Goal: Transaction & Acquisition: Obtain resource

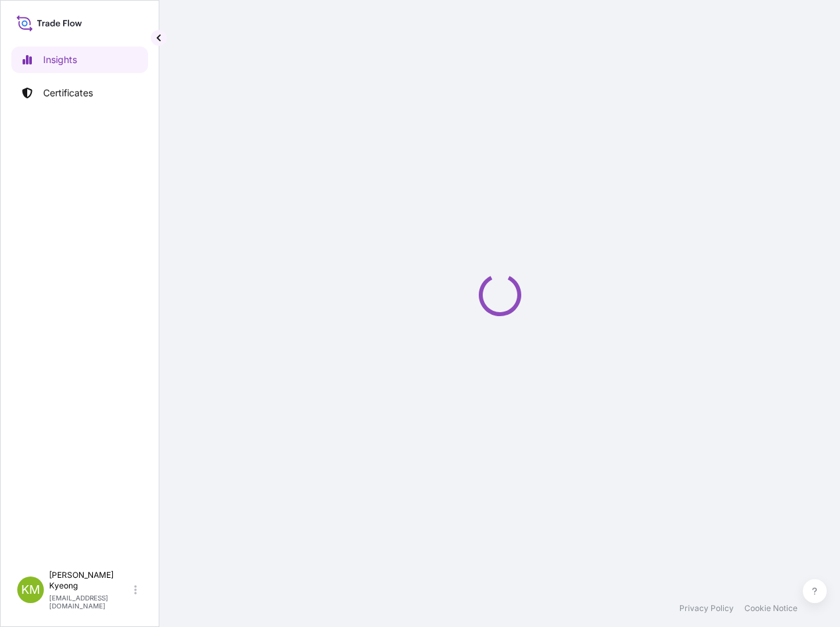
select select "2025"
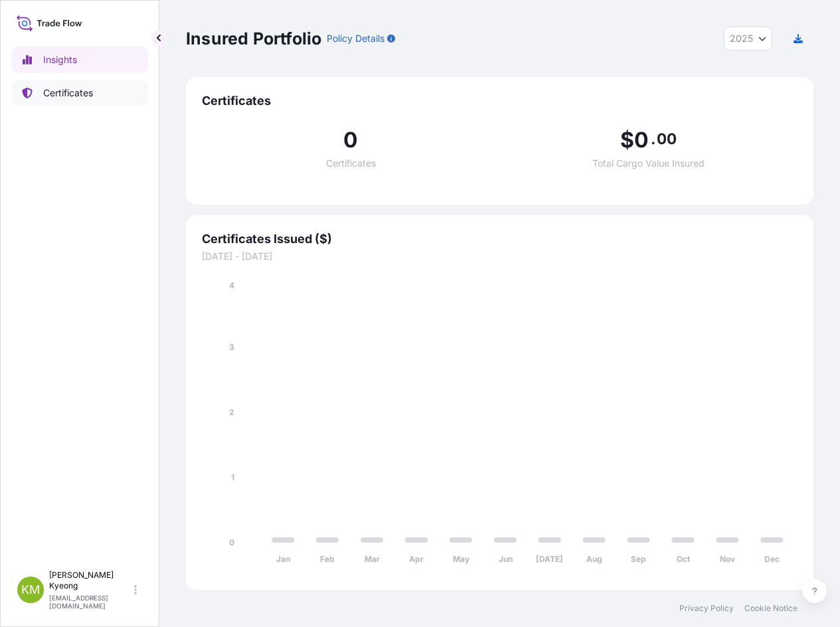
click at [104, 94] on link "Certificates" at bounding box center [79, 93] width 137 height 27
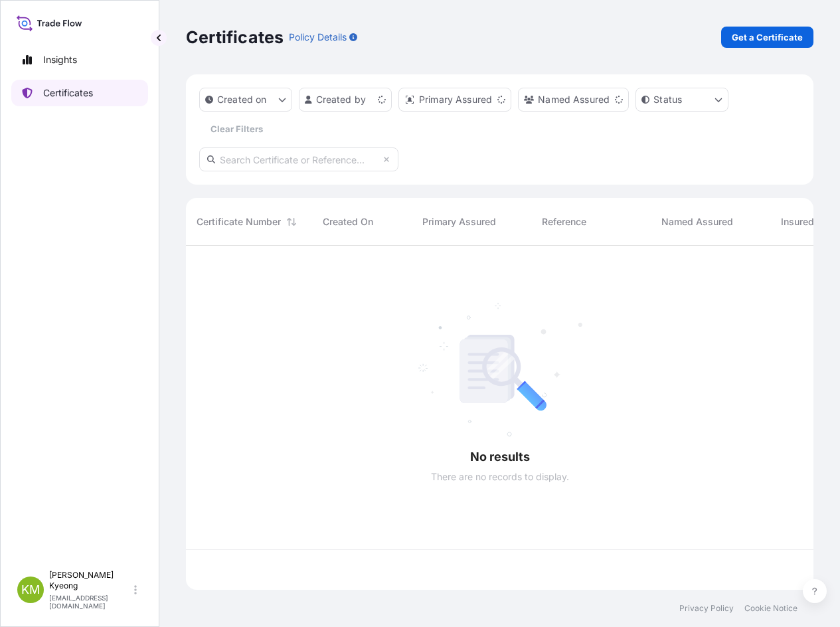
scroll to position [341, 617]
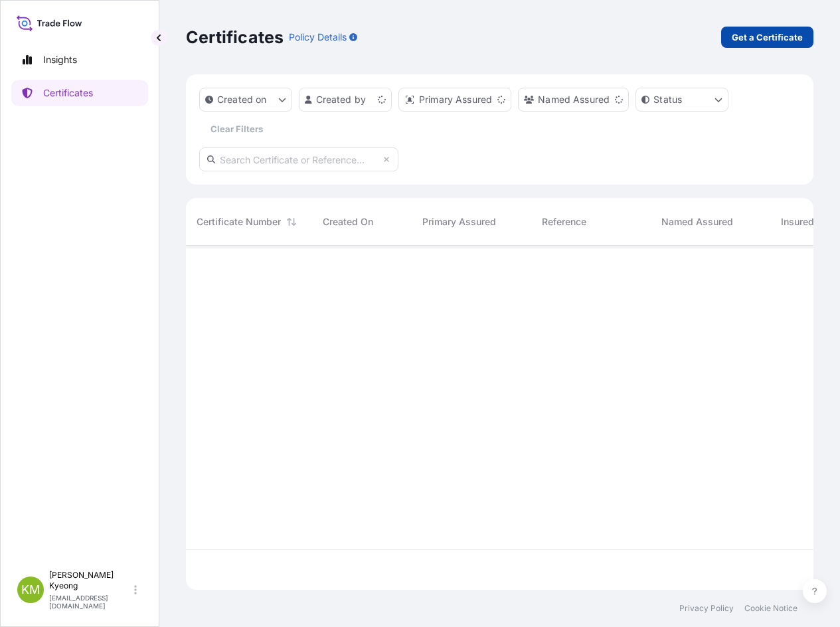
click at [769, 35] on p "Get a Certificate" at bounding box center [767, 37] width 71 height 13
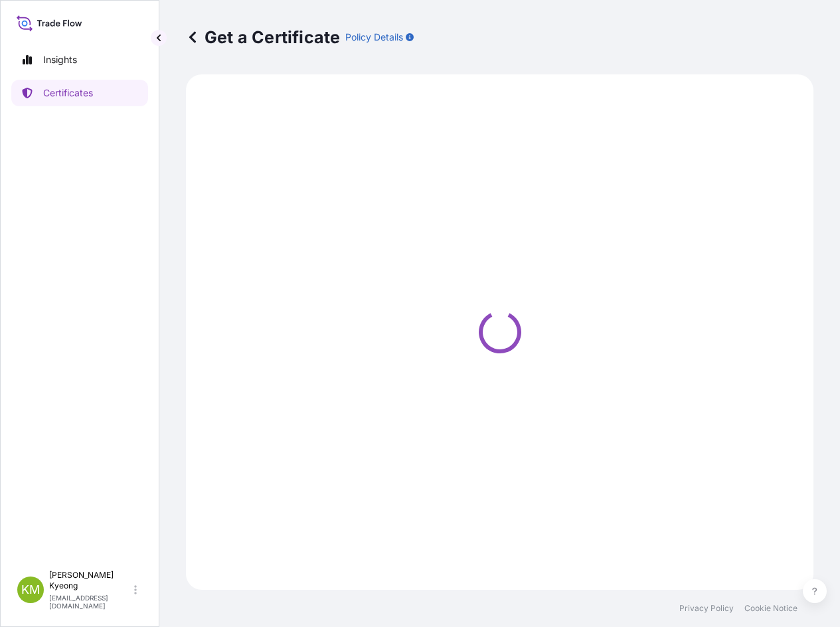
select select "Sea"
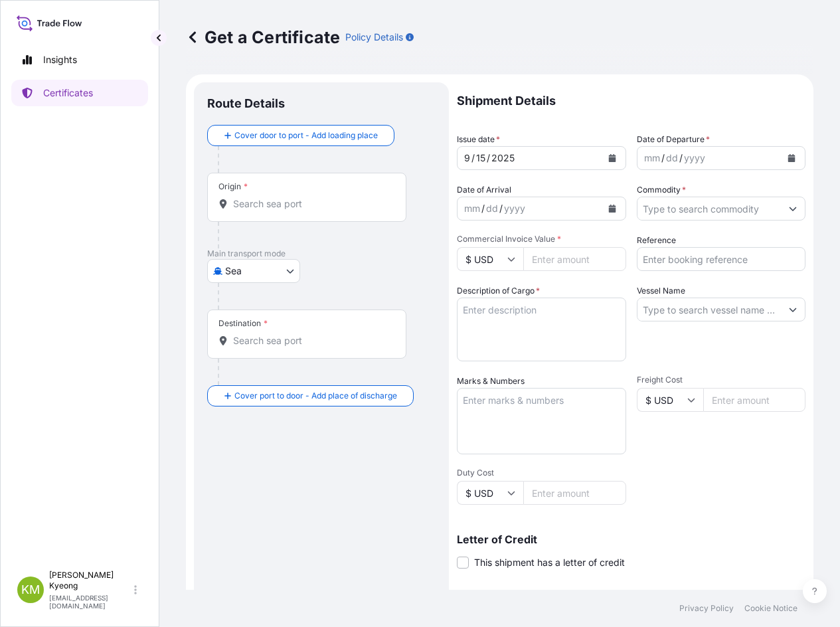
click at [264, 202] on input "Origin *" at bounding box center [311, 203] width 157 height 13
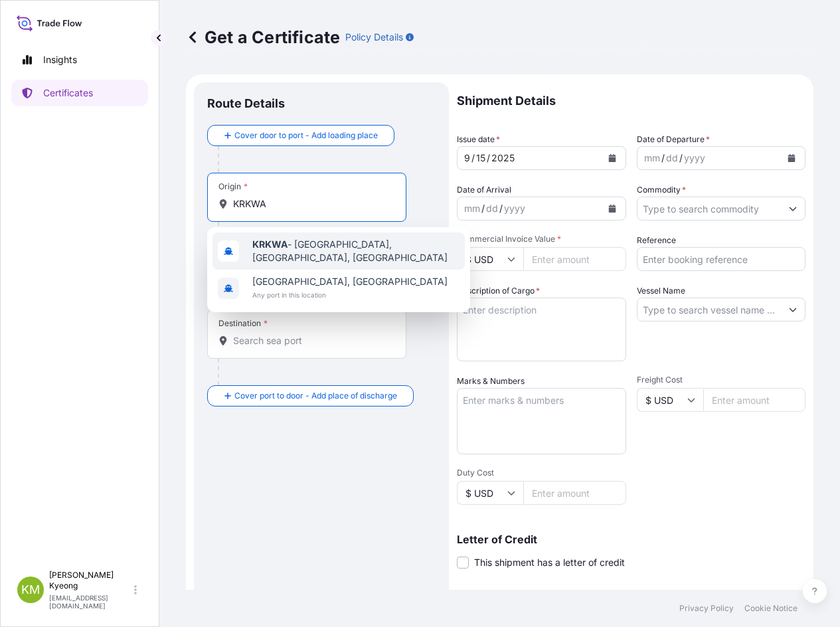
click at [281, 240] on div "KRKWA - [GEOGRAPHIC_DATA], [GEOGRAPHIC_DATA], [GEOGRAPHIC_DATA]" at bounding box center [338, 250] width 252 height 37
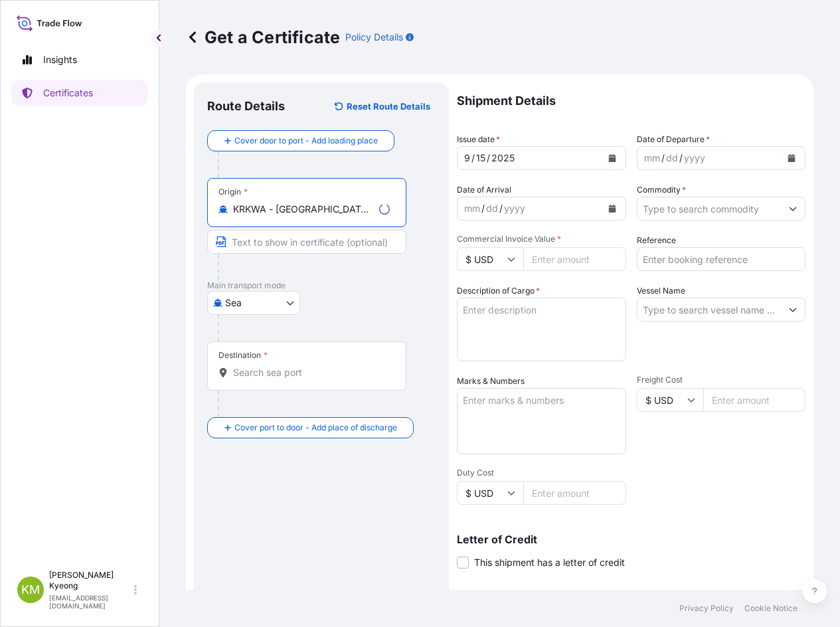
type input "KRKWA - [GEOGRAPHIC_DATA], [GEOGRAPHIC_DATA], [GEOGRAPHIC_DATA]"
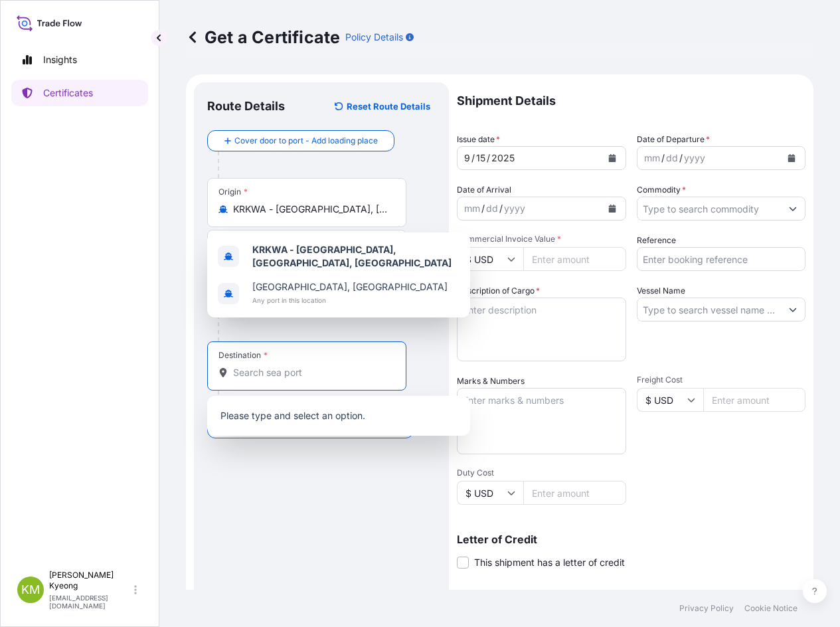
click at [298, 372] on input "Destination *" at bounding box center [311, 372] width 157 height 13
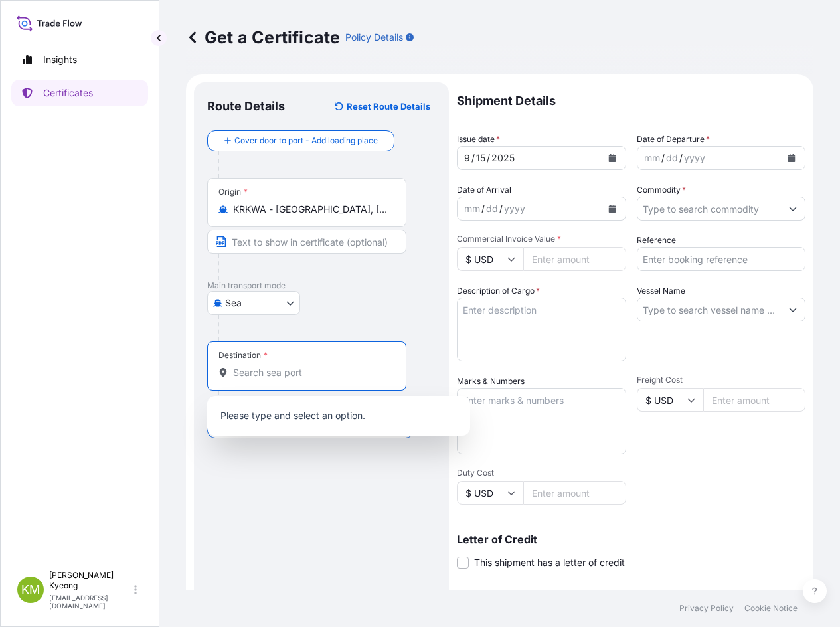
paste input "XINGANG, [GEOGRAPHIC_DATA]"
click at [283, 376] on input "XINGANG, [GEOGRAPHIC_DATA]" at bounding box center [311, 372] width 157 height 13
drag, startPoint x: 313, startPoint y: 373, endPoint x: 276, endPoint y: 374, distance: 37.8
click at [276, 374] on input "XINGANG,[GEOGRAPHIC_DATA]" at bounding box center [311, 372] width 157 height 13
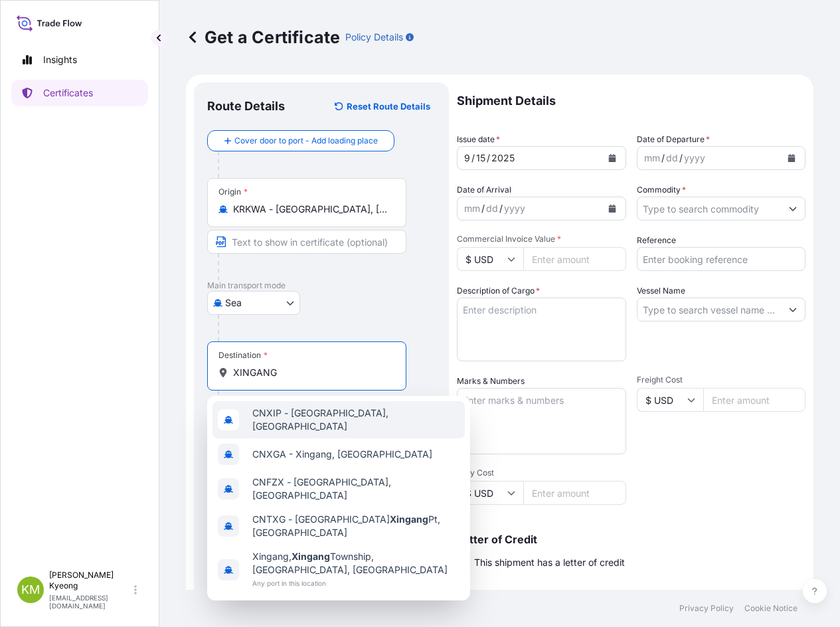
click at [298, 427] on div "CNXIP - [GEOGRAPHIC_DATA], [GEOGRAPHIC_DATA]" at bounding box center [338, 419] width 252 height 37
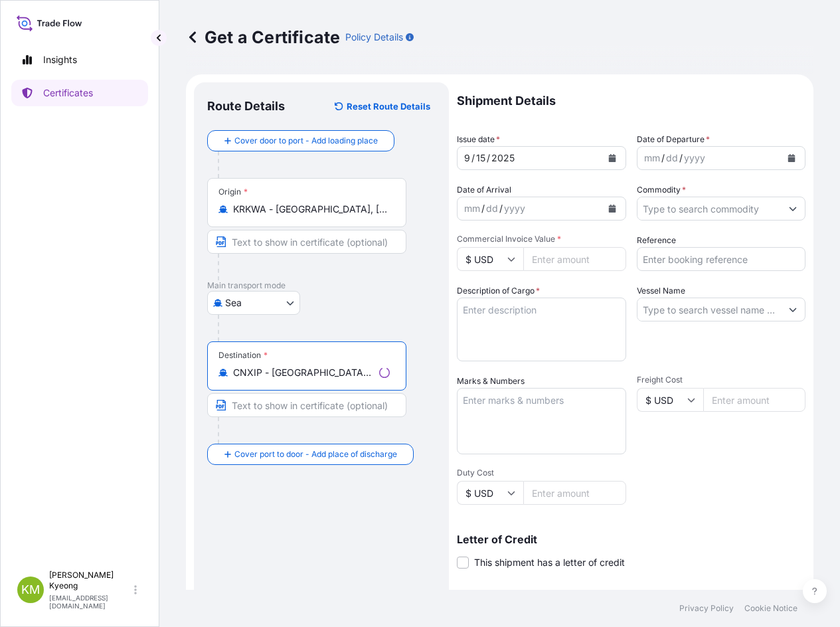
type input "CNXIP - [GEOGRAPHIC_DATA], [GEOGRAPHIC_DATA]"
click at [788, 158] on icon "Calendar" at bounding box center [791, 158] width 7 height 8
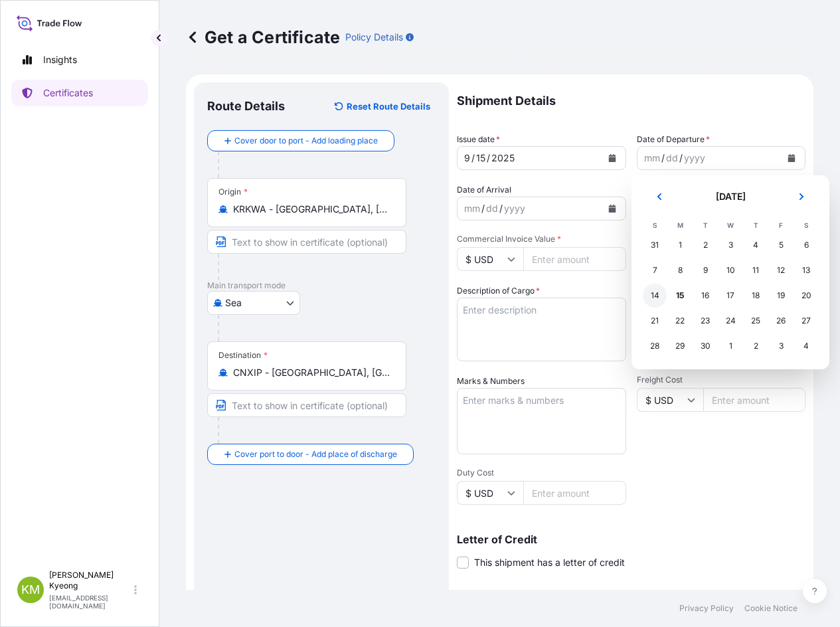
click at [658, 299] on div "14" at bounding box center [655, 295] width 24 height 24
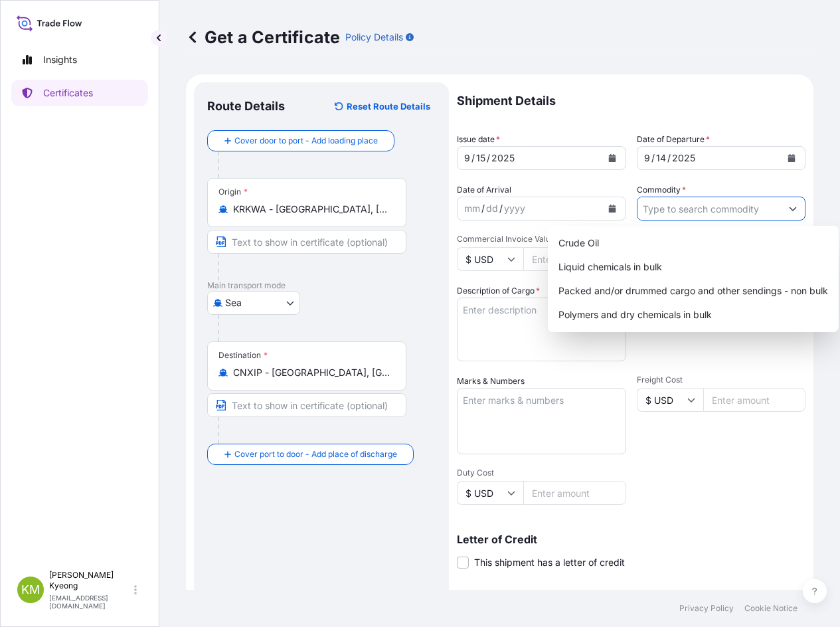
click at [716, 209] on input "Commodity *" at bounding box center [709, 209] width 144 height 24
click at [721, 289] on div "Packed and/or drummed cargo and other sendings - non bulk" at bounding box center [693, 291] width 280 height 24
type input "Packed and/or drummed cargo and other sendings - non bulk"
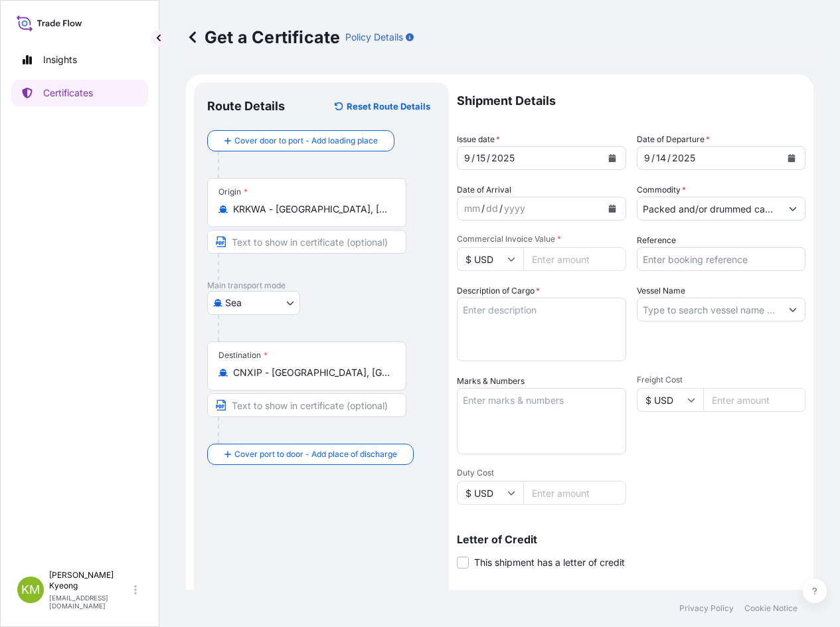
drag, startPoint x: 734, startPoint y: 480, endPoint x: 623, endPoint y: 439, distance: 117.6
click at [734, 480] on div "Shipment Details Issue date * [DATE] Date of Departure * [DATE] Date of Arrival…" at bounding box center [631, 398] width 349 height 633
click at [559, 267] on input "Commercial Invoice Value *" at bounding box center [574, 259] width 103 height 24
paste input "26180.00"
type input "26180.00"
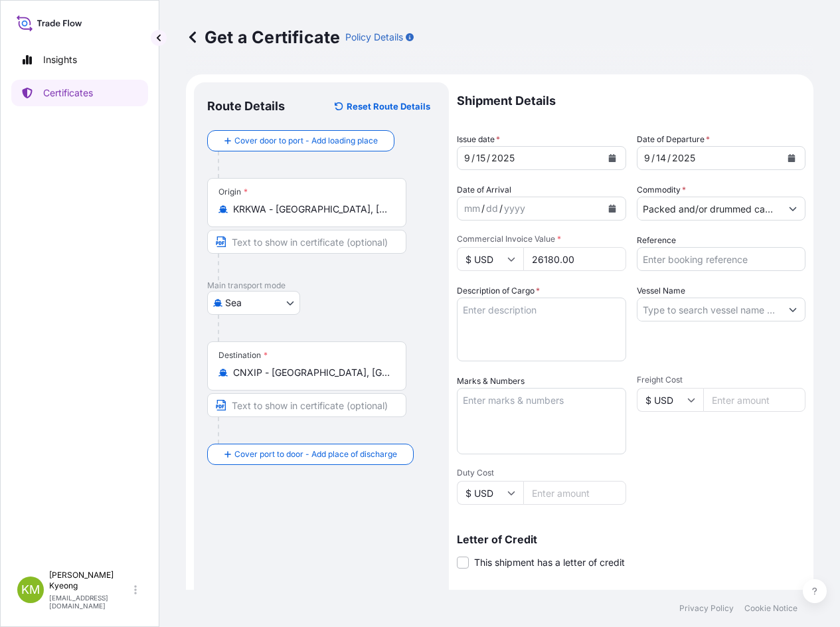
click at [524, 335] on textarea "Description of Cargo *" at bounding box center [541, 329] width 169 height 64
paste textarea "POLYPROPYLENE YH563S QTY:23.80MT"
type textarea "POLYPROPYLENE YH563S QTY:23.80MT"
click at [524, 408] on textarea "Marks & Numbers" at bounding box center [541, 421] width 169 height 66
type textarea "N/M"
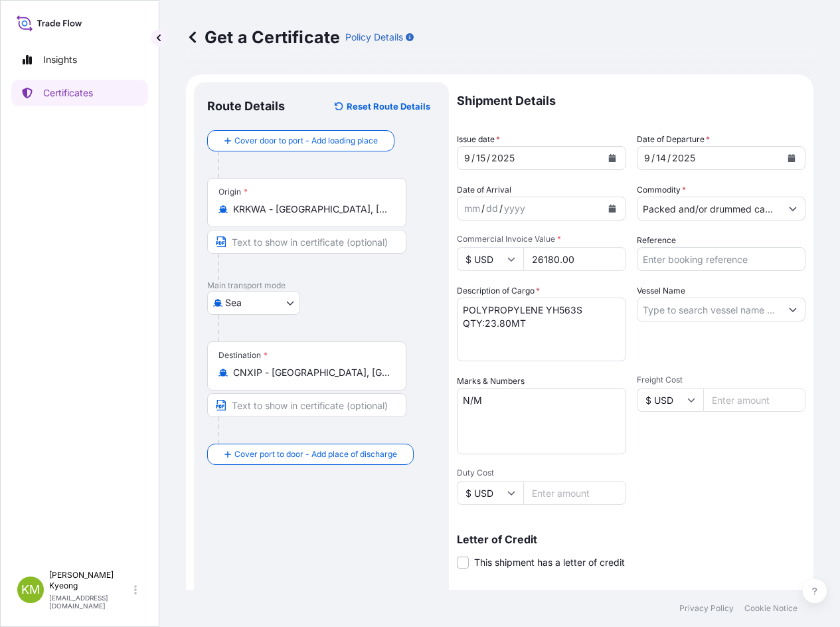
click at [687, 310] on input "Vessel Name" at bounding box center [709, 309] width 144 height 24
paste input "SUNNY CANNA /2512W"
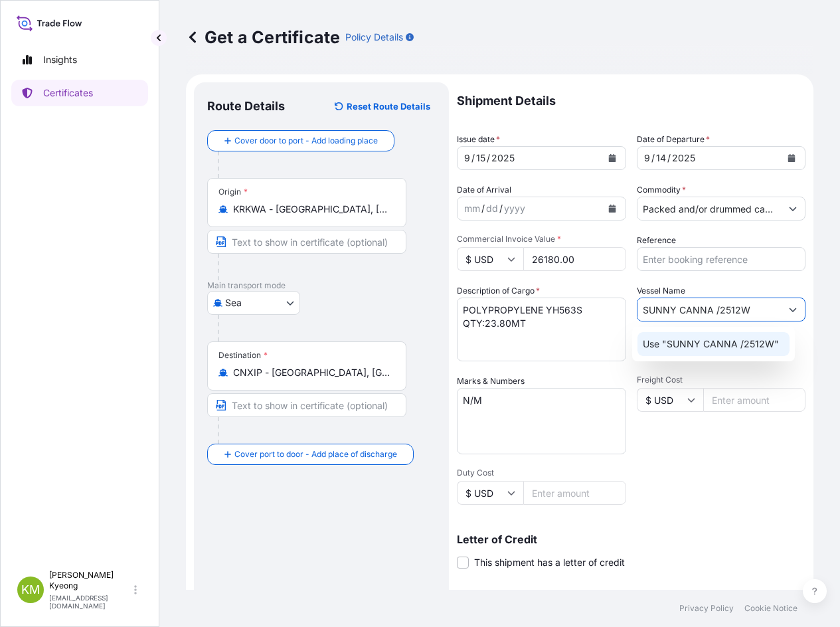
click at [722, 349] on p "Use "SUNNY CANNA /2512W"" at bounding box center [711, 343] width 136 height 13
type input "SUNNY CANNA /2512W"
click at [710, 443] on div "Freight Cost $ USD" at bounding box center [721, 414] width 169 height 80
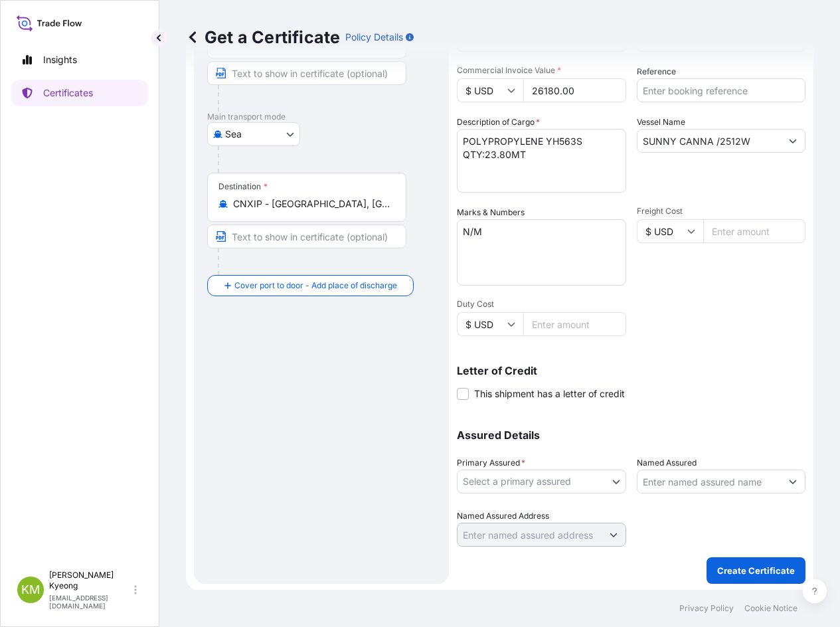
scroll to position [171, 0]
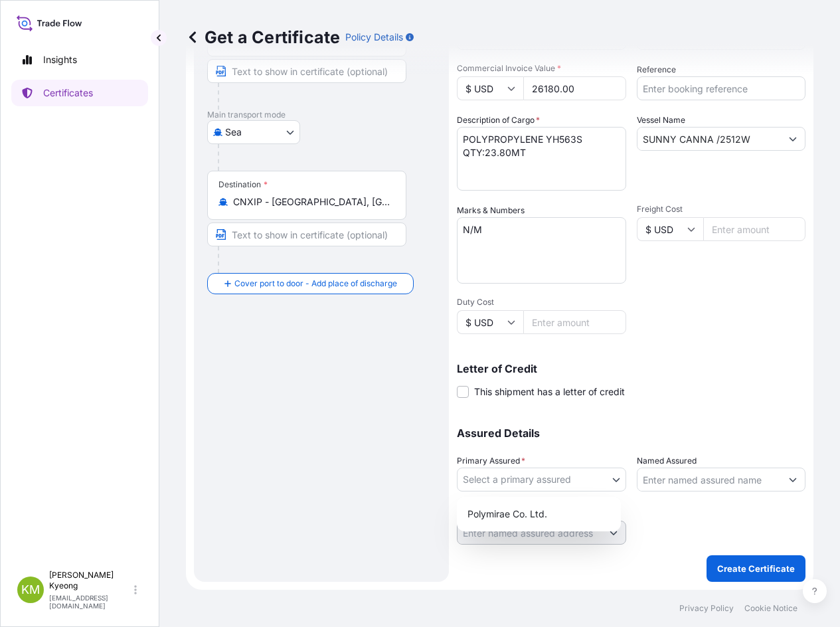
click at [536, 480] on body "0 options available. 1 option available. Insights Certificates [PERSON_NAME] Mi…" at bounding box center [420, 313] width 840 height 627
click at [535, 505] on div "Polymirae Co. Ltd." at bounding box center [538, 514] width 153 height 24
select select "32021"
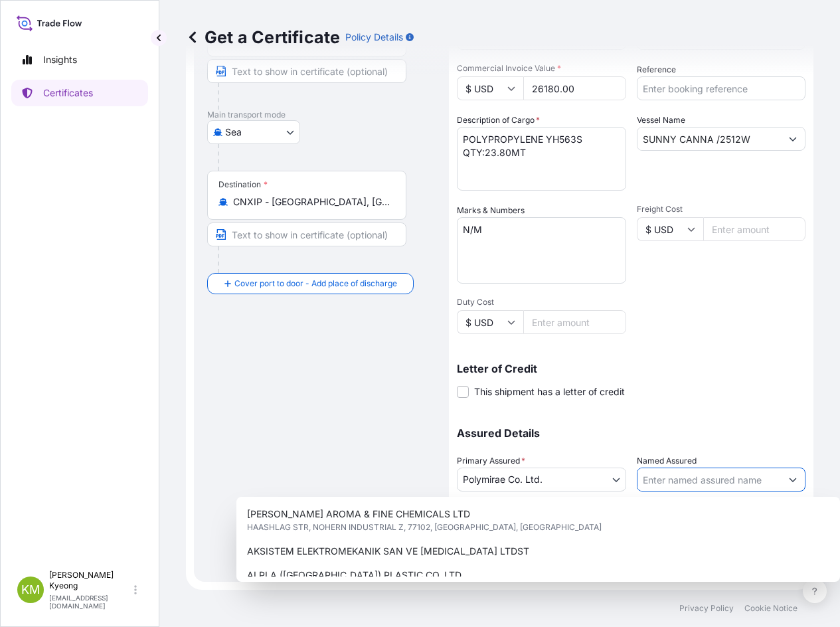
click at [659, 477] on input "Named Assured" at bounding box center [709, 479] width 144 height 24
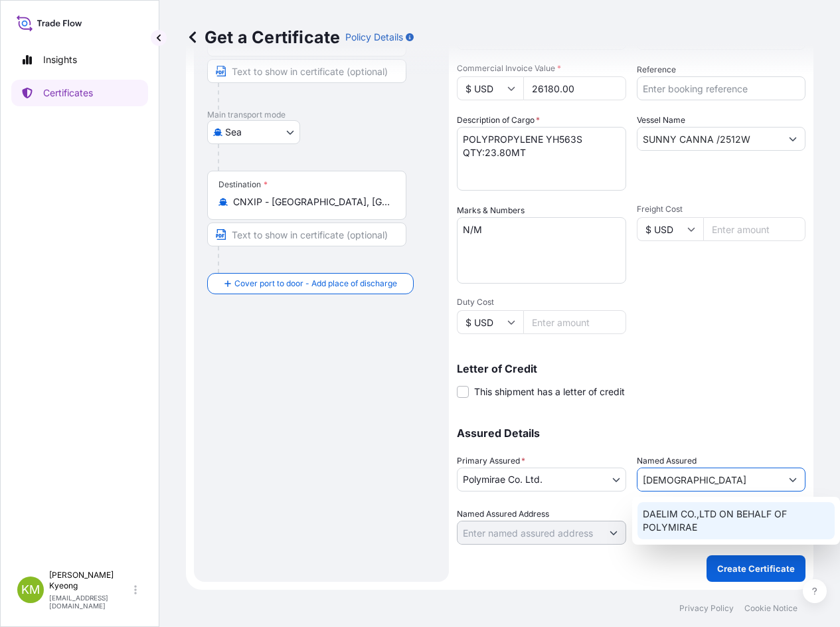
click at [703, 510] on span "DAELIM CO.,LTD ON BEHALF OF POLYMIRAE" at bounding box center [736, 520] width 187 height 27
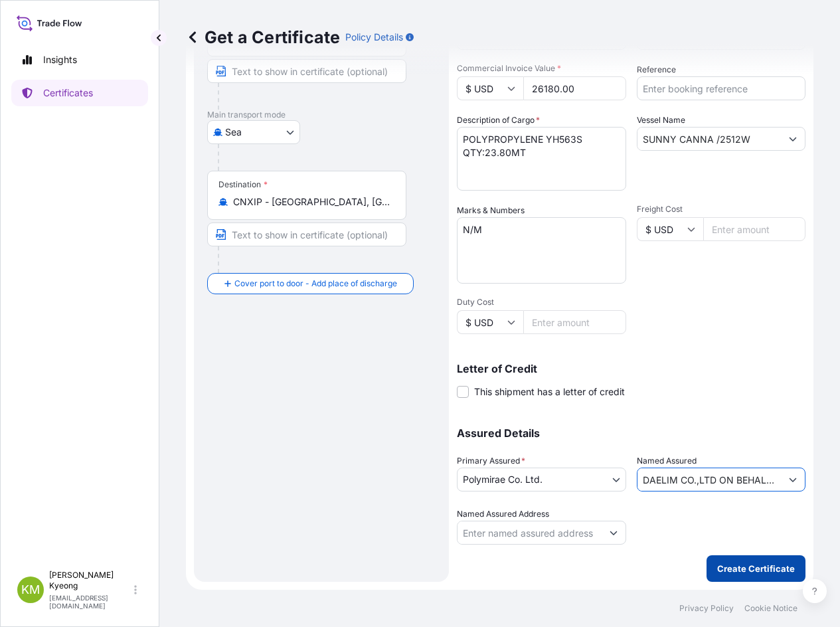
type input "DAELIM CO.,LTD ON BEHALF OF POLYMIRAE"
click at [733, 566] on p "Create Certificate" at bounding box center [756, 568] width 78 height 13
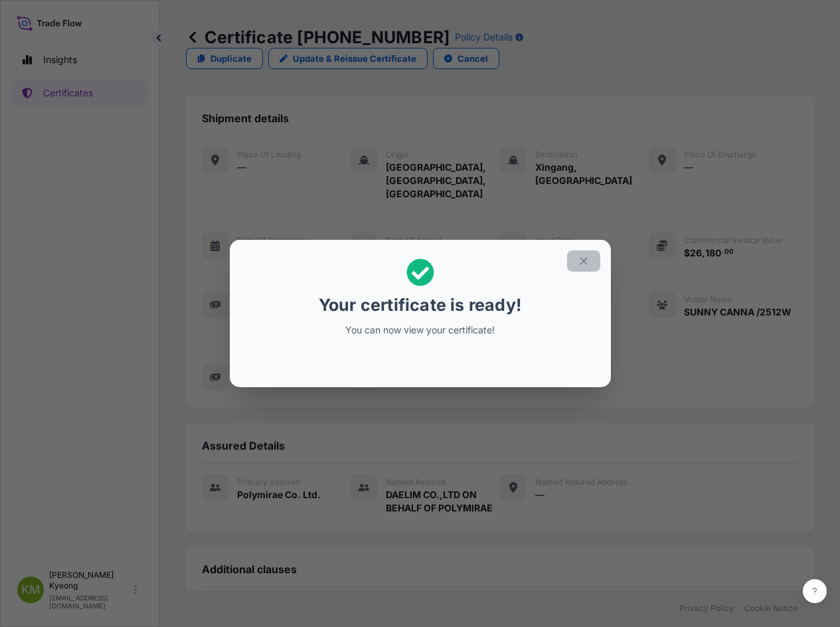
click at [579, 264] on icon "button" at bounding box center [584, 261] width 12 height 12
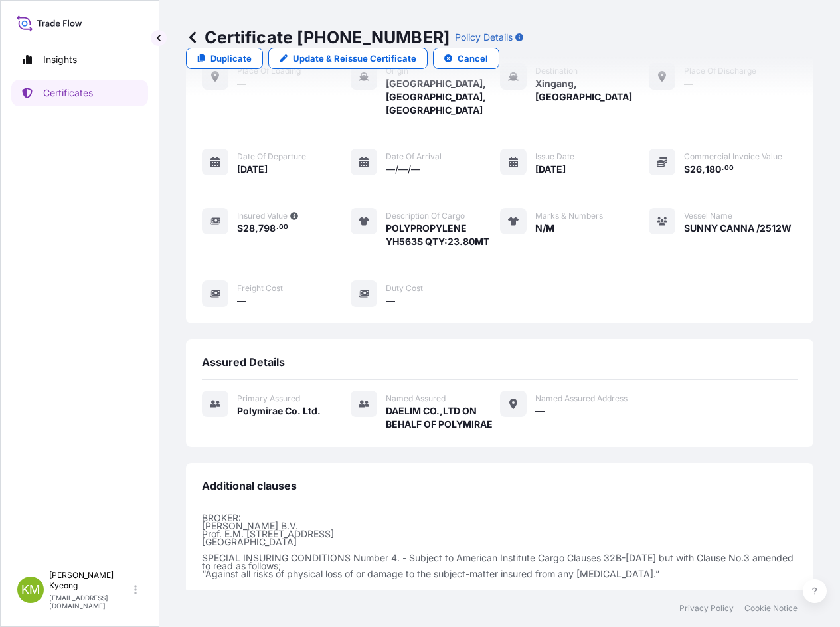
scroll to position [193, 0]
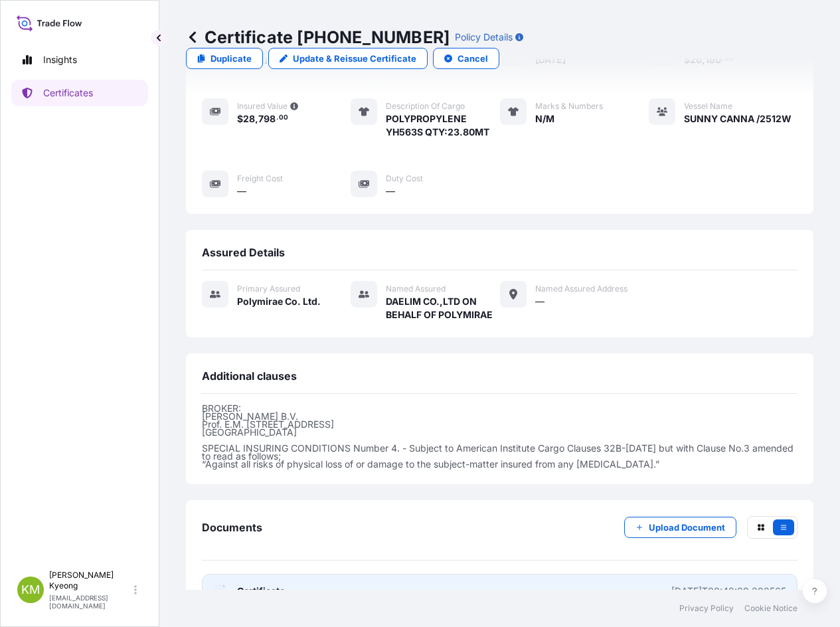
click at [284, 584] on span "Certificate" at bounding box center [261, 590] width 48 height 13
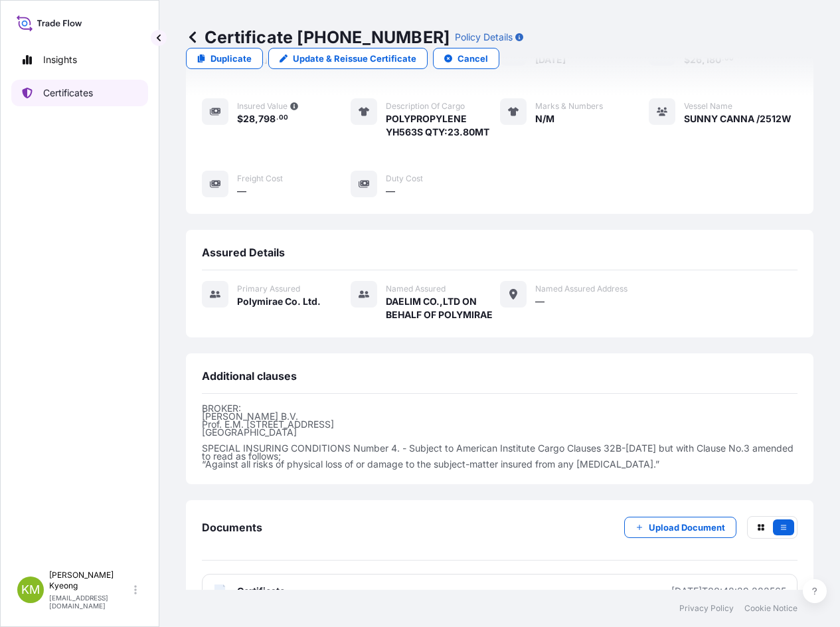
click at [79, 93] on p "Certificates" at bounding box center [68, 92] width 50 height 13
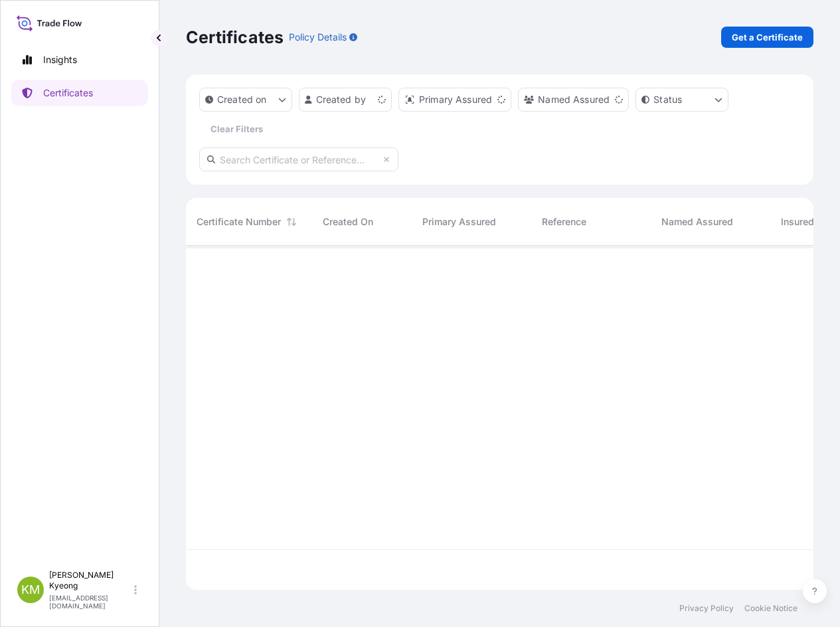
scroll to position [341, 617]
click at [754, 45] on link "Get a Certificate" at bounding box center [767, 37] width 92 height 21
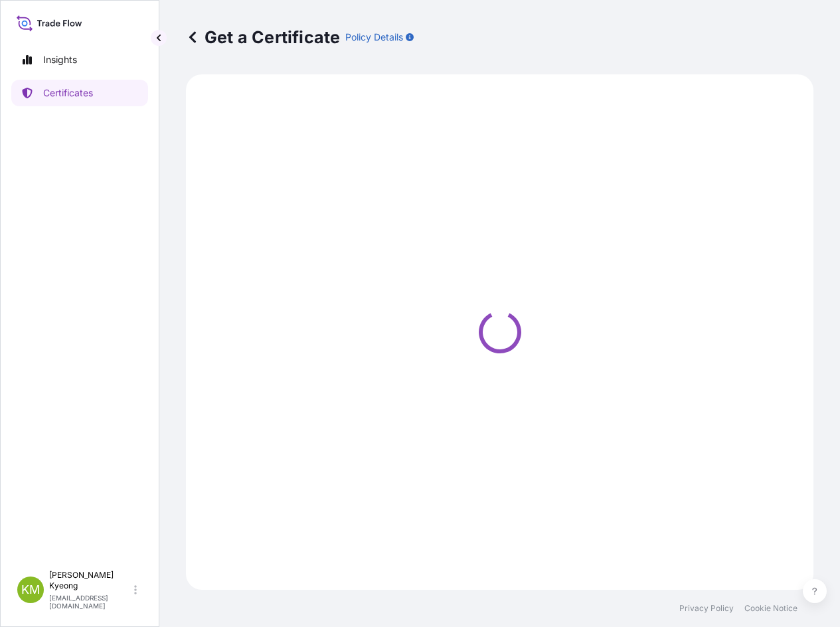
select select "Sea"
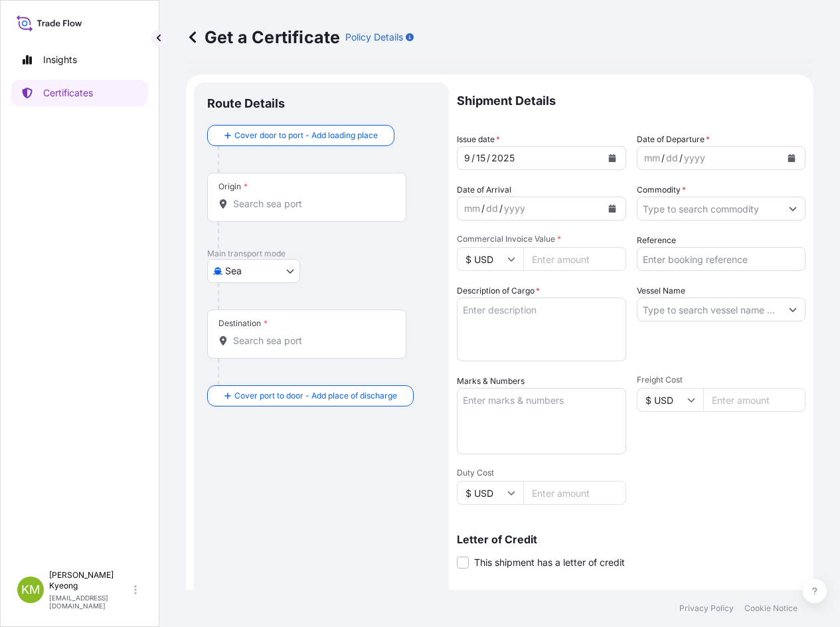
click at [255, 202] on input "Origin *" at bounding box center [311, 203] width 157 height 13
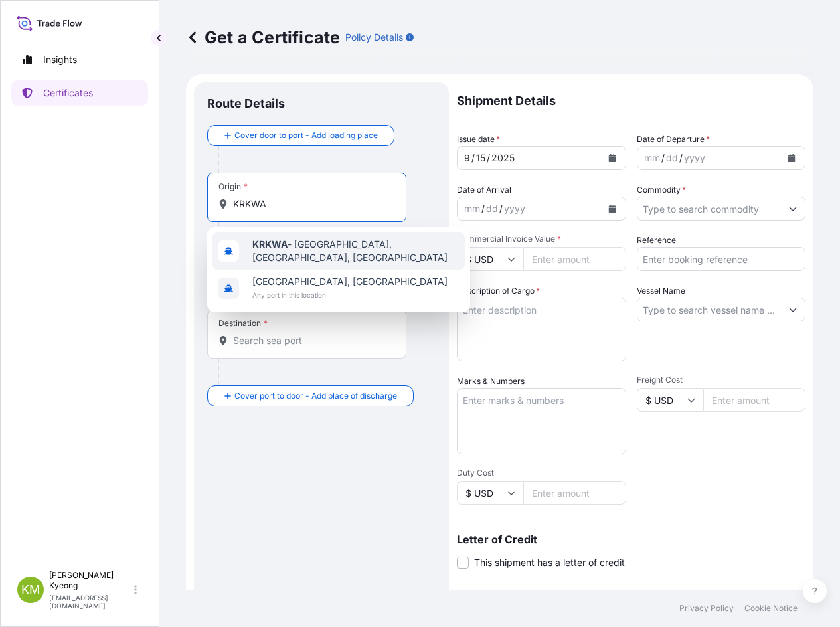
click at [252, 260] on div "KRKWA - [GEOGRAPHIC_DATA], [GEOGRAPHIC_DATA], [GEOGRAPHIC_DATA]" at bounding box center [338, 250] width 252 height 37
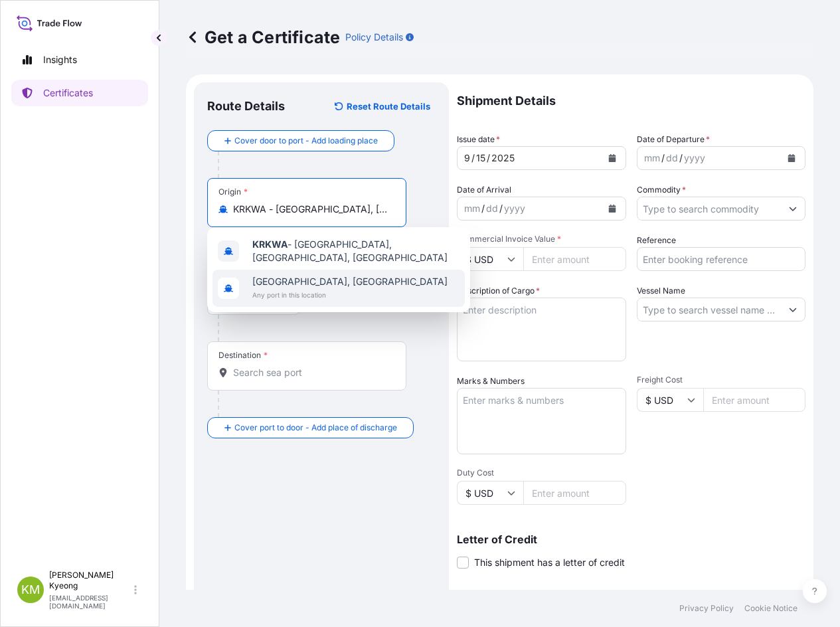
type input "KRKWA - [GEOGRAPHIC_DATA], [GEOGRAPHIC_DATA], [GEOGRAPHIC_DATA]"
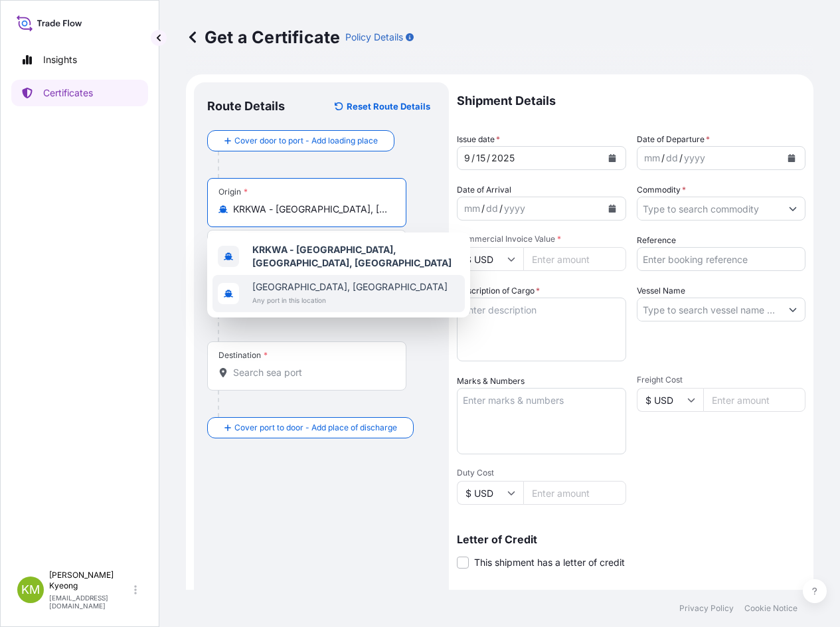
click at [252, 362] on div "Destination *" at bounding box center [306, 365] width 199 height 49
click at [252, 366] on input "Destination *" at bounding box center [311, 372] width 157 height 13
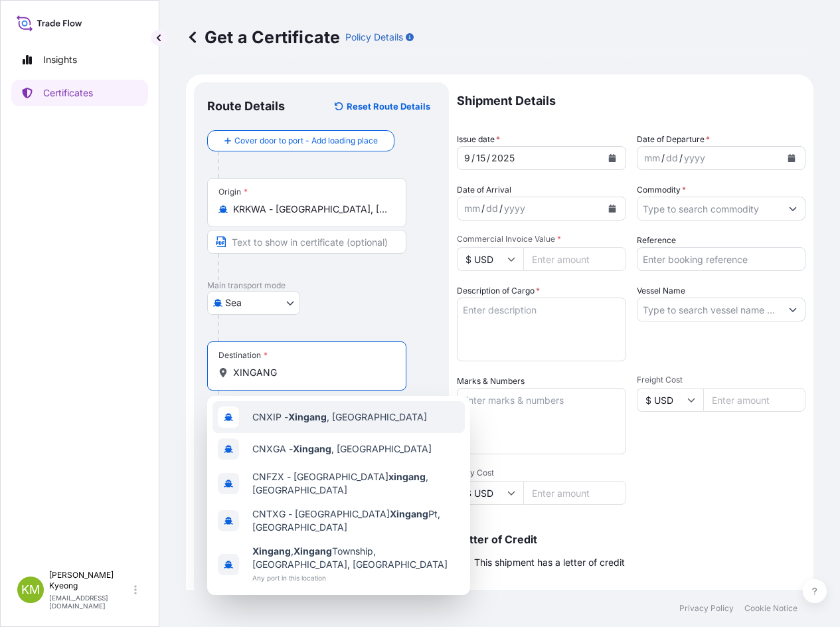
click at [270, 418] on span "CNXIP - [GEOGRAPHIC_DATA] , [GEOGRAPHIC_DATA]" at bounding box center [339, 416] width 175 height 13
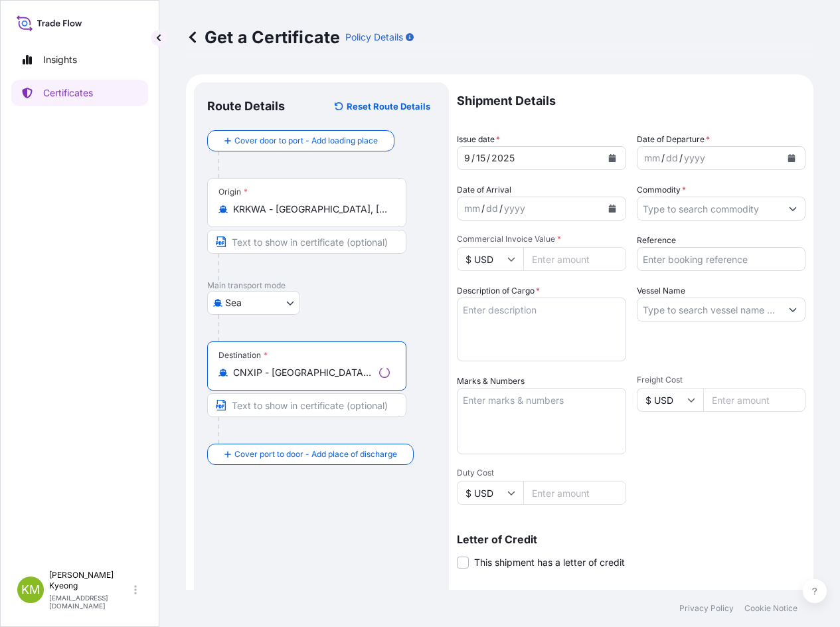
type input "CNXIP - [GEOGRAPHIC_DATA], [GEOGRAPHIC_DATA]"
click at [786, 157] on button "Calendar" at bounding box center [791, 157] width 21 height 21
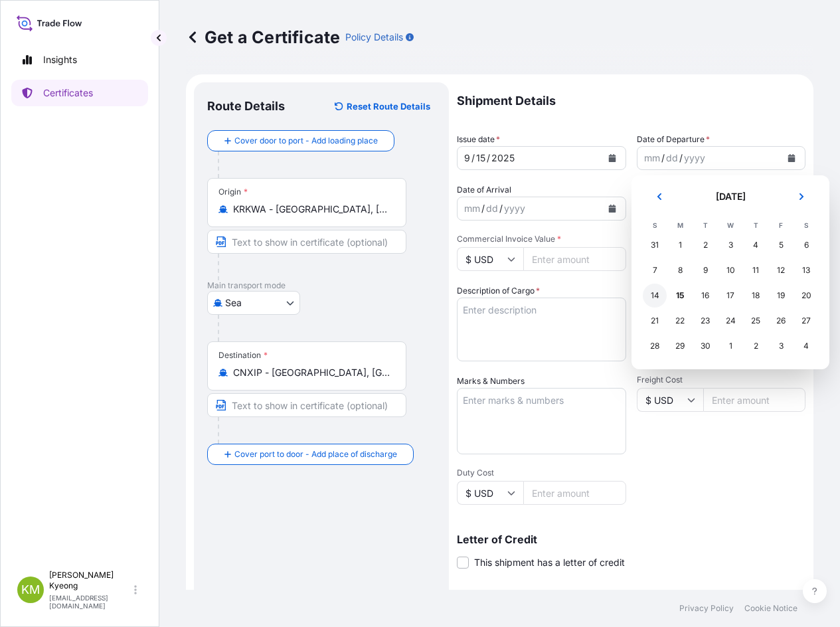
click at [647, 298] on div "14" at bounding box center [655, 295] width 24 height 24
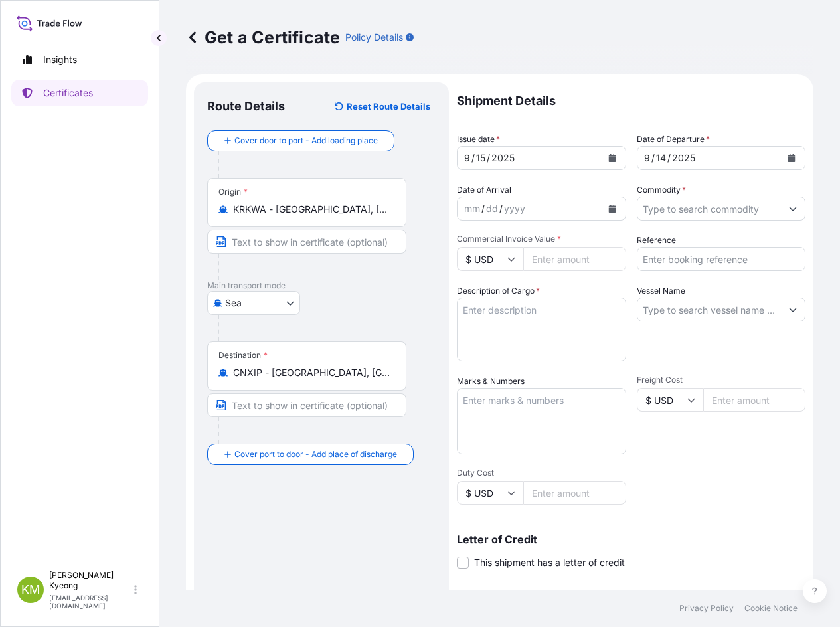
click at [681, 207] on input "Commodity *" at bounding box center [709, 209] width 144 height 24
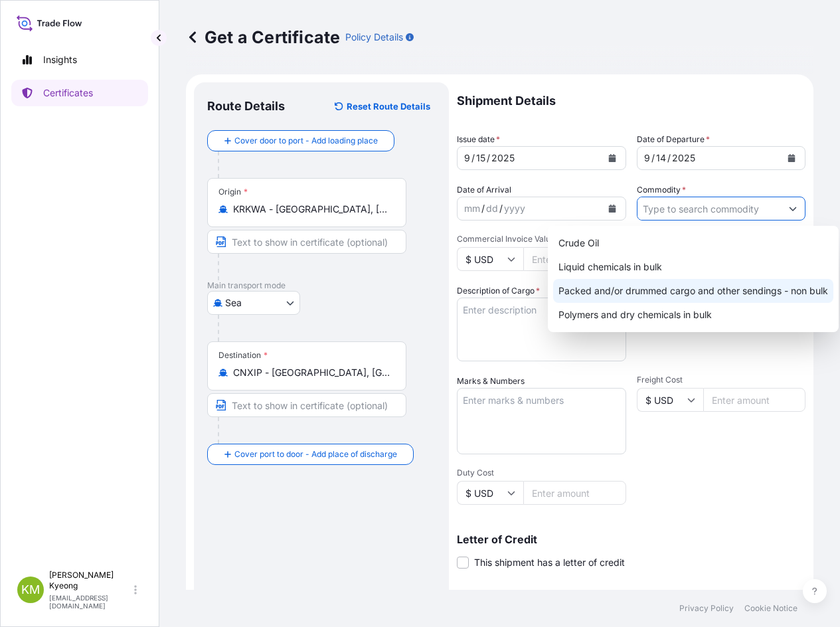
click at [655, 297] on div "Packed and/or drummed cargo and other sendings - non bulk" at bounding box center [693, 291] width 280 height 24
type input "Packed and/or drummed cargo and other sendings - non bulk"
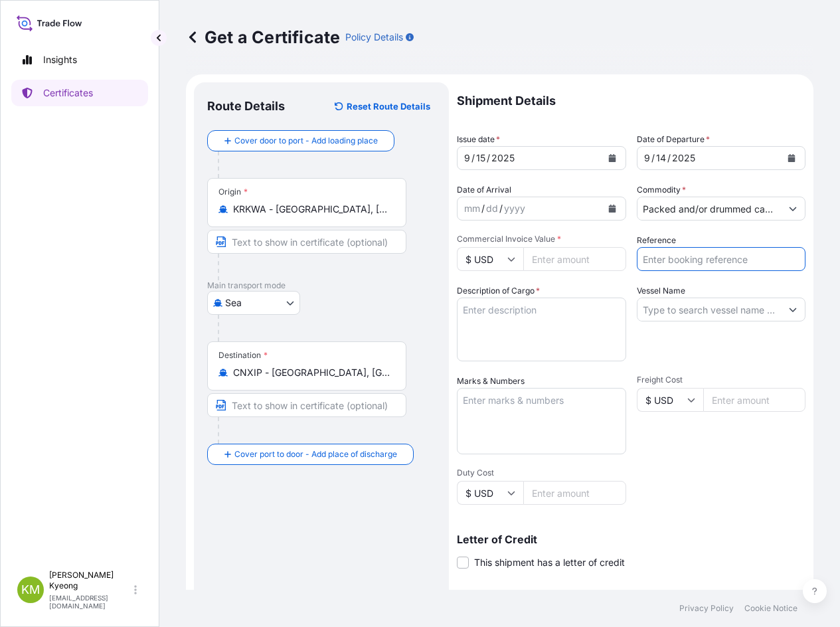
click at [671, 262] on input "Reference" at bounding box center [721, 259] width 169 height 24
click at [661, 262] on input "Reference" at bounding box center [721, 259] width 169 height 24
type input "2331660"
click at [656, 309] on input "Vessel Name" at bounding box center [709, 309] width 144 height 24
paste input "SUNNY CANNA /2512W"
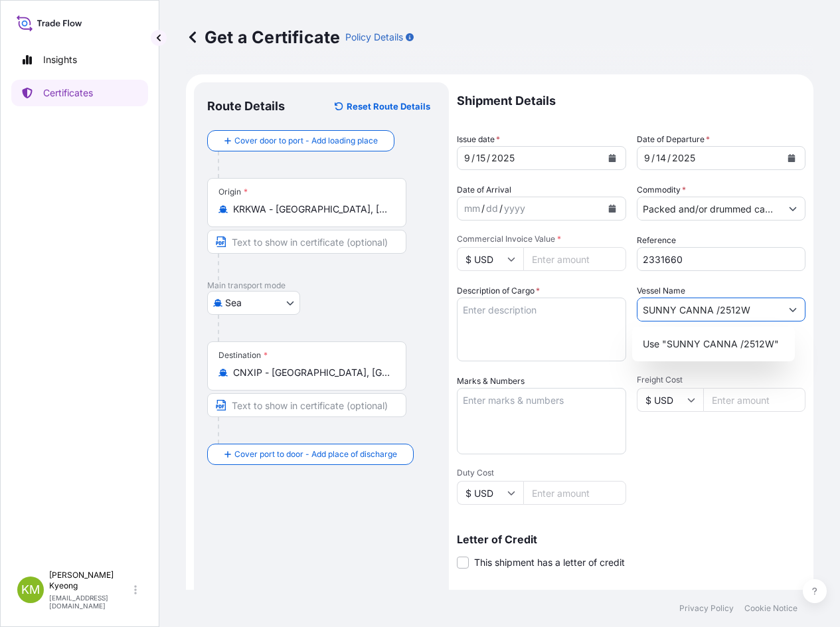
type input "SUNNY CANNA /2512W"
click at [541, 325] on textarea "Description of Cargo *" at bounding box center [541, 329] width 169 height 64
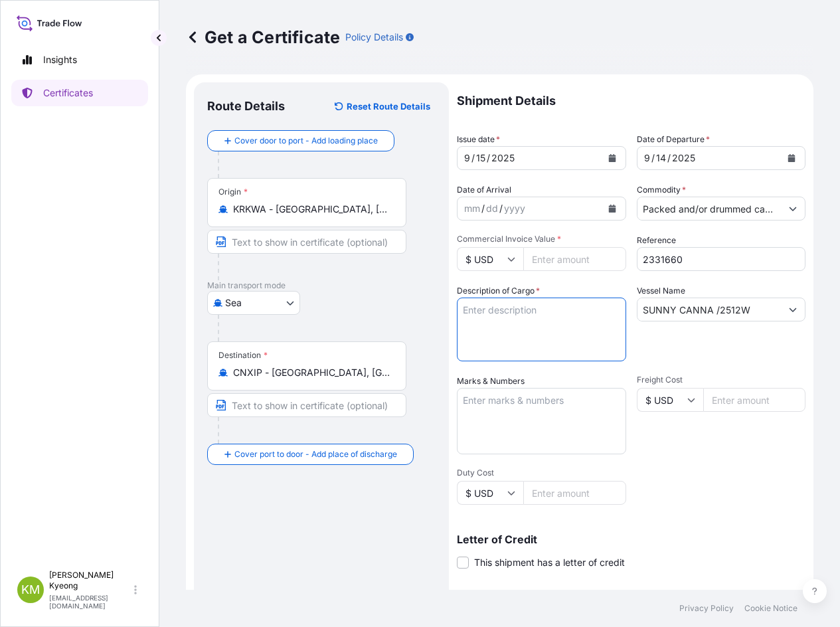
click at [505, 338] on textarea "Description of Cargo *" at bounding box center [541, 329] width 169 height 64
click at [534, 325] on textarea "Description of Cargo *" at bounding box center [541, 329] width 169 height 64
paste textarea "POLYPROPYLENE YMF650X QTY:40MT"
type textarea "POLYPROPYLENE YMF650X QTY:40MT"
click at [507, 425] on textarea "Marks & Numbers" at bounding box center [541, 421] width 169 height 66
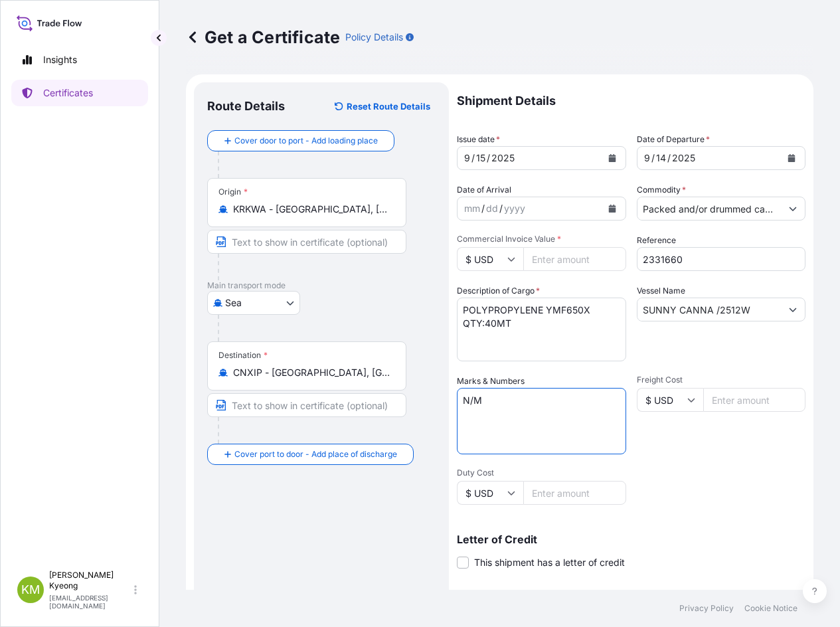
type textarea "N/M"
click at [647, 442] on div "Freight Cost $ USD" at bounding box center [721, 414] width 169 height 80
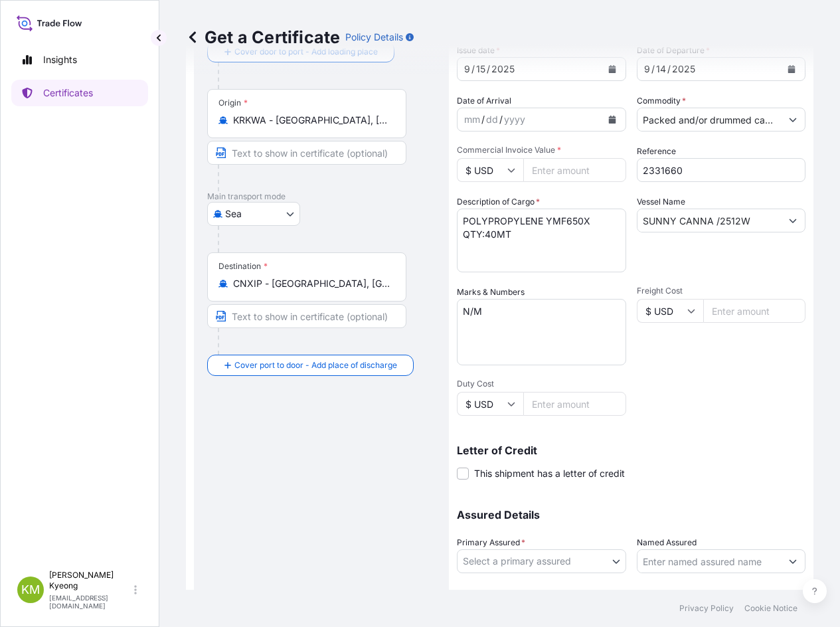
scroll to position [171, 0]
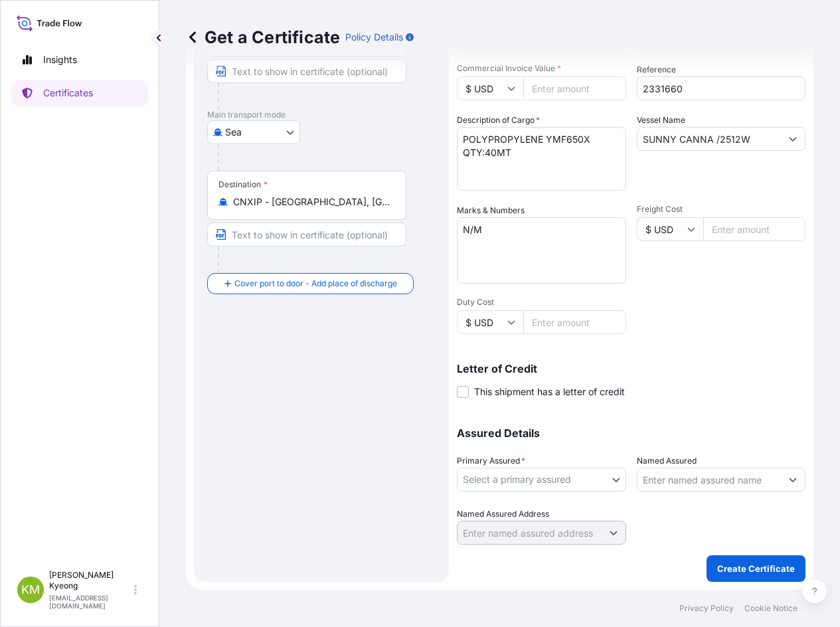
click at [490, 480] on body "Insights Certificates [PERSON_NAME] Min [PERSON_NAME] [EMAIL_ADDRESS][DOMAIN_NA…" at bounding box center [420, 313] width 840 height 627
click at [495, 514] on div "Polymirae Co. Ltd." at bounding box center [538, 514] width 153 height 24
select select "32021"
click at [653, 478] on input "Named Assured" at bounding box center [709, 479] width 144 height 24
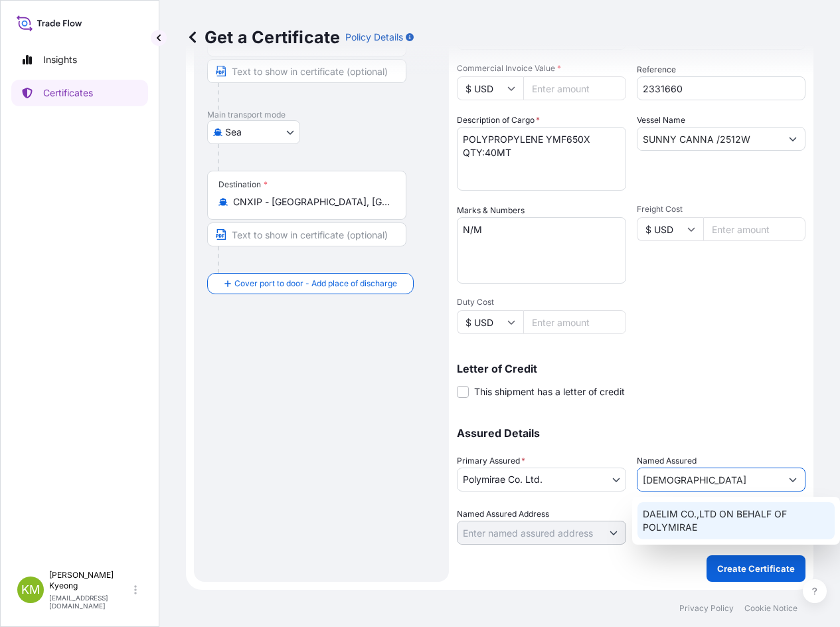
click at [663, 519] on span "DAELIM CO.,LTD ON BEHALF OF POLYMIRAE" at bounding box center [736, 520] width 187 height 27
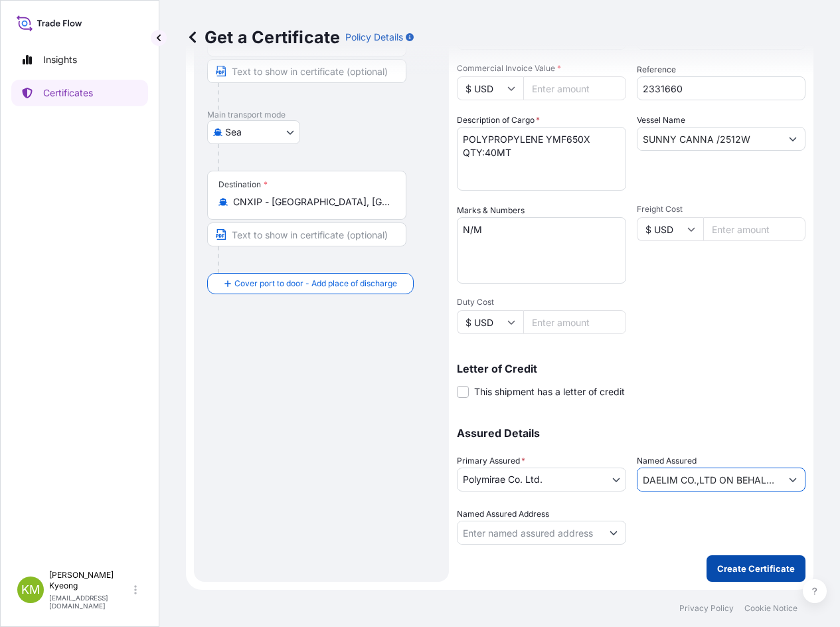
type input "DAELIM CO.,LTD ON BEHALF OF POLYMIRAE"
click at [737, 564] on p "Create Certificate" at bounding box center [756, 568] width 78 height 13
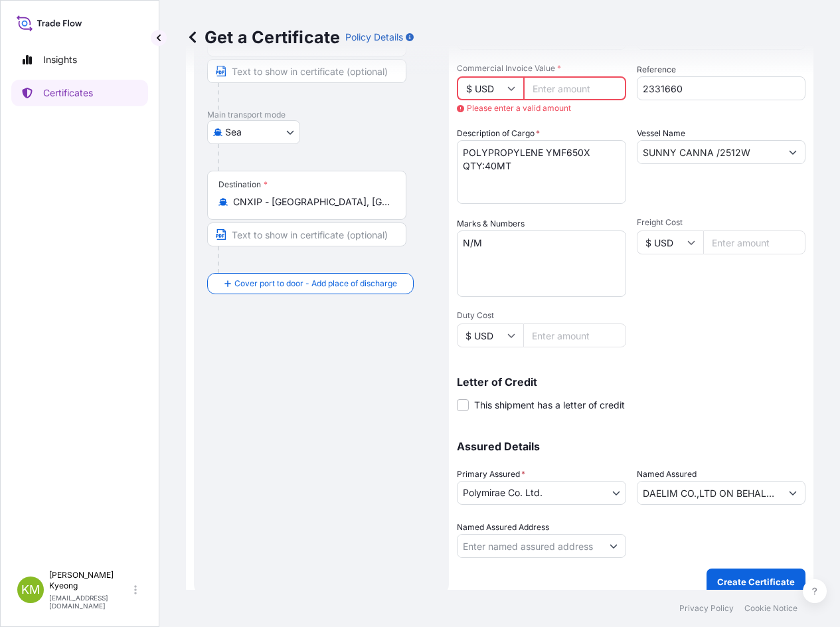
click at [550, 88] on input "Commercial Invoice Value *" at bounding box center [574, 88] width 103 height 24
paste input "60000.00"
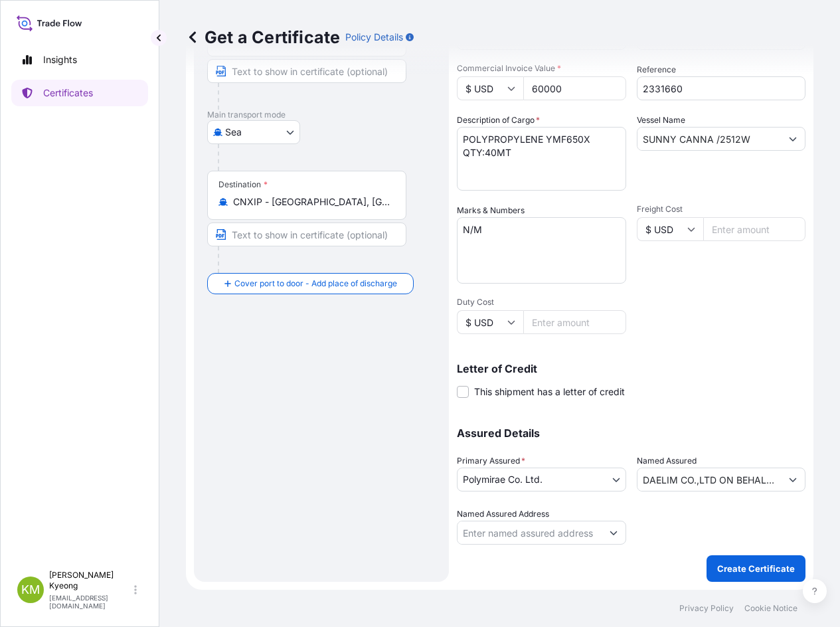
type input "60000"
click at [724, 289] on div "Shipment Details Issue date * [DATE] Date of Departure * [DATE] Date of Arrival…" at bounding box center [631, 228] width 349 height 633
click at [688, 384] on div "Letter of Credit This shipment has a letter of credit Letter of credit * Letter…" at bounding box center [631, 380] width 349 height 35
click at [706, 570] on button "Create Certificate" at bounding box center [755, 568] width 99 height 27
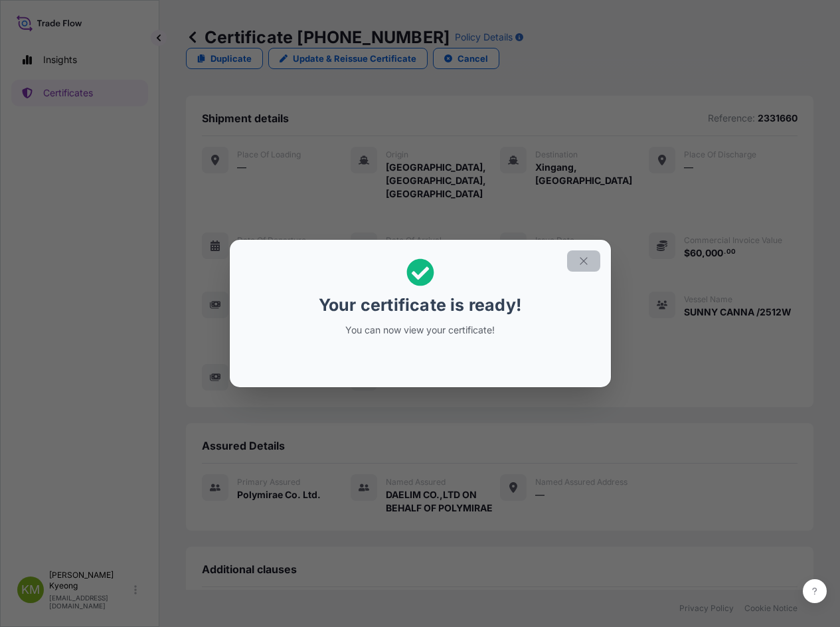
click at [586, 260] on icon "button" at bounding box center [584, 261] width 12 height 12
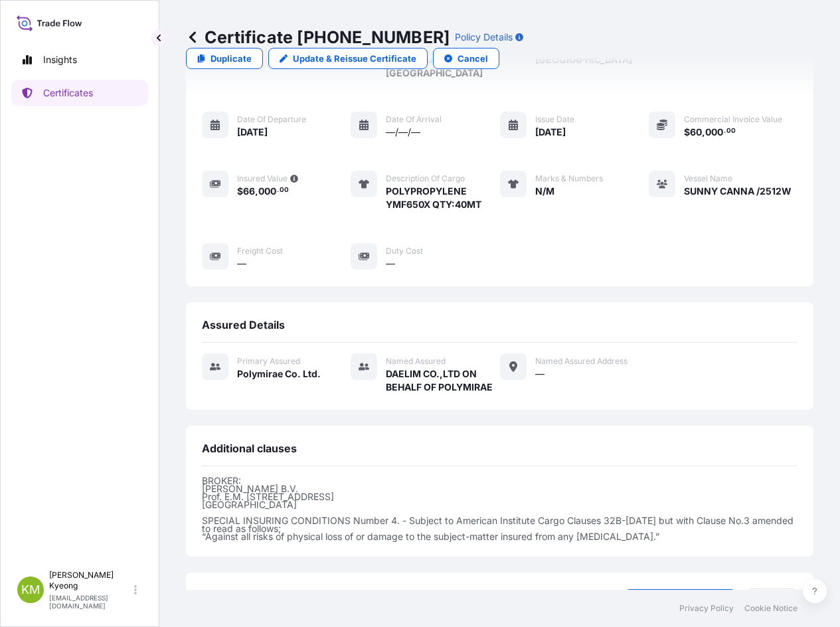
scroll to position [193, 0]
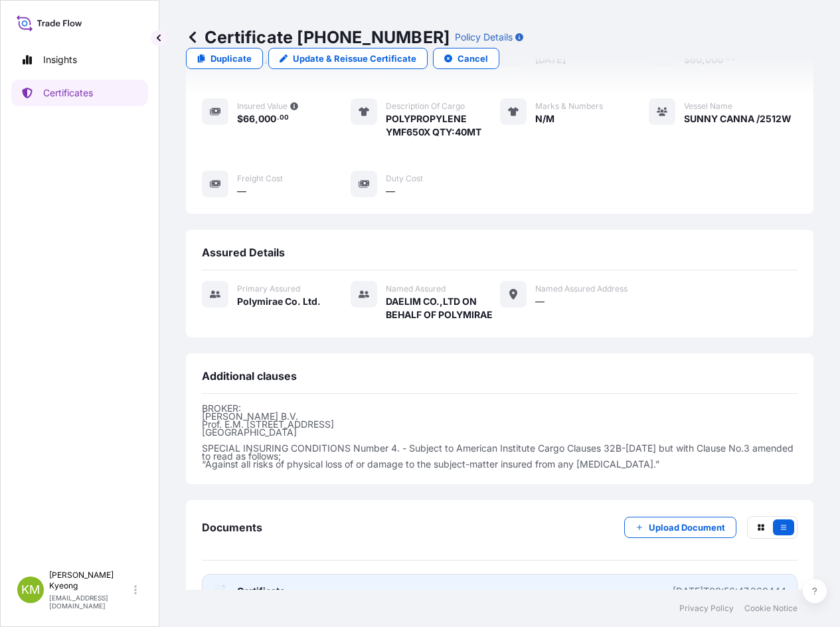
click at [272, 584] on span "Certificate" at bounding box center [261, 590] width 48 height 13
